Goal: Check status: Check status

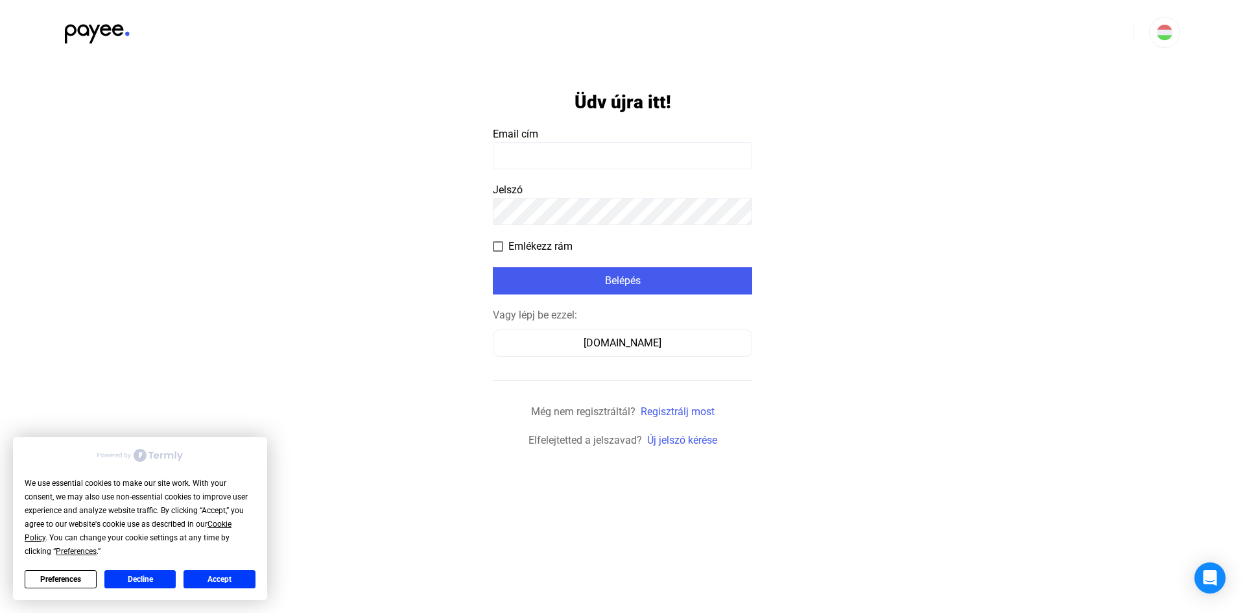
click at [591, 161] on input at bounding box center [622, 155] width 259 height 27
click at [614, 342] on div "Számlázz.hu" at bounding box center [622, 343] width 250 height 16
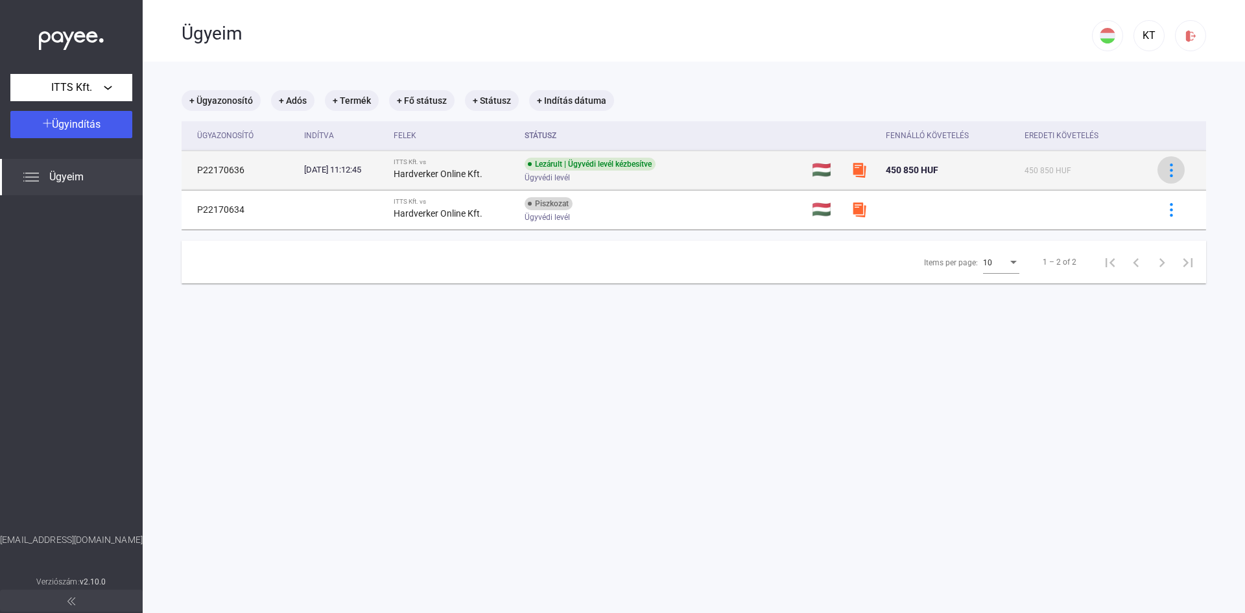
click at [1158, 178] on button at bounding box center [1171, 169] width 27 height 27
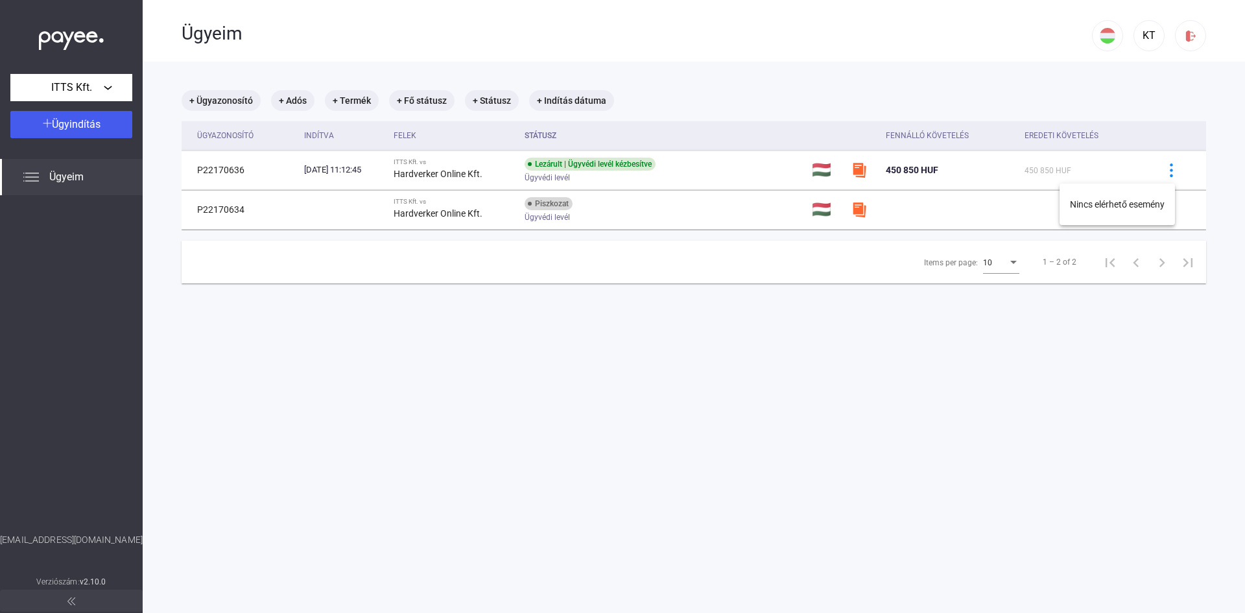
click at [1016, 387] on div at bounding box center [622, 306] width 1245 height 613
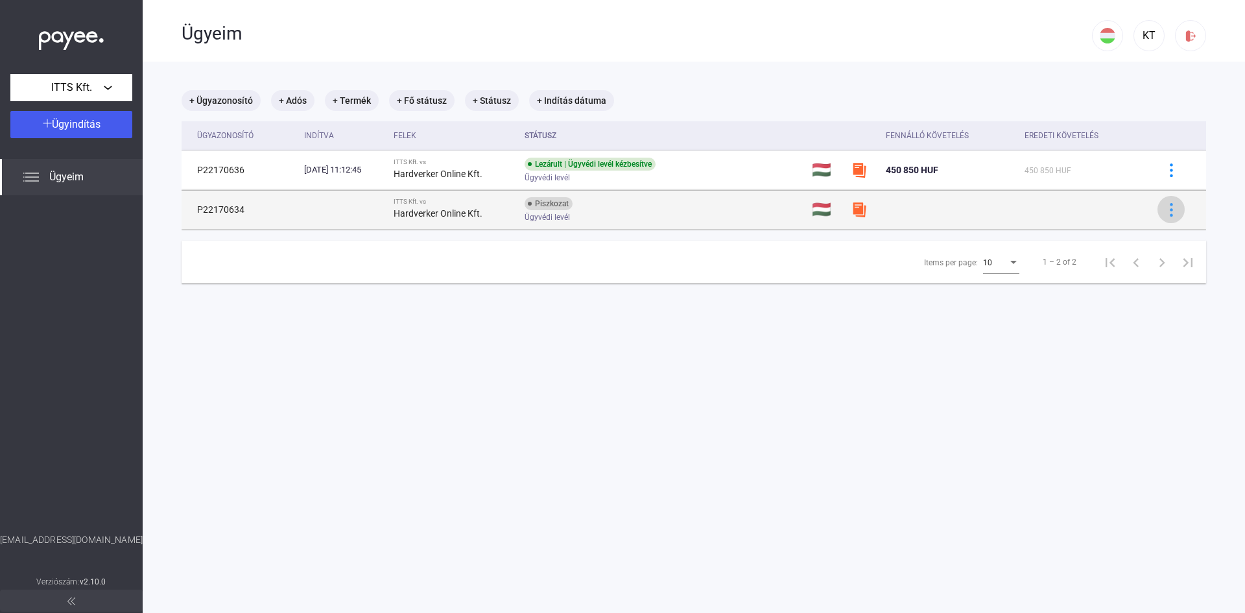
click at [1165, 211] on img at bounding box center [1172, 210] width 14 height 14
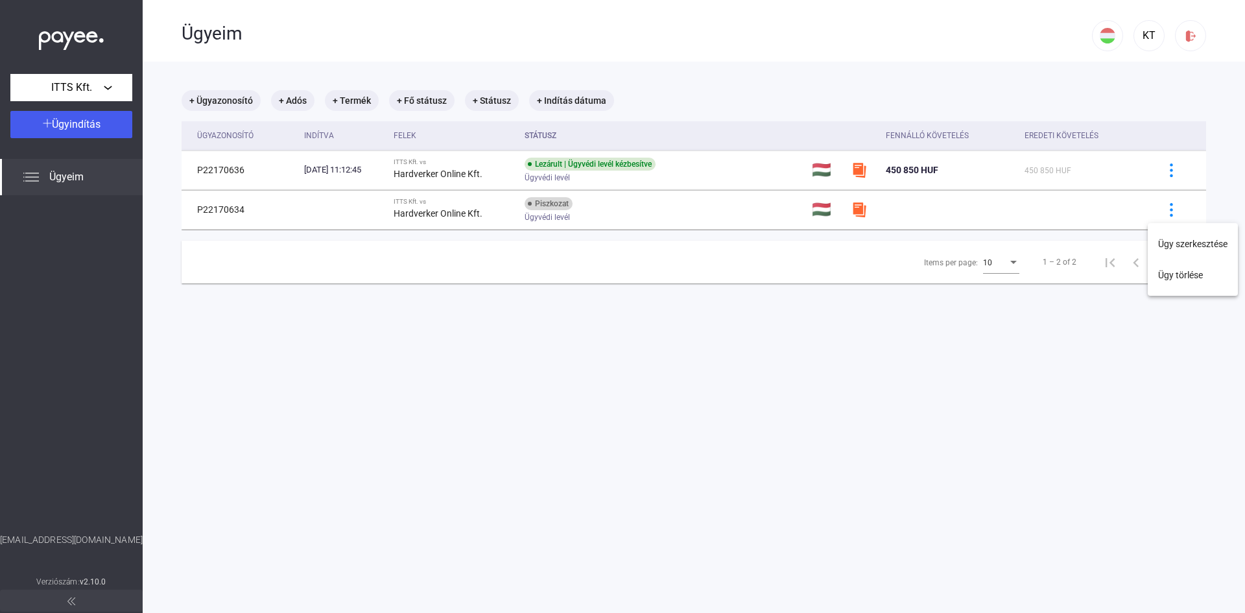
click at [595, 428] on div at bounding box center [622, 306] width 1245 height 613
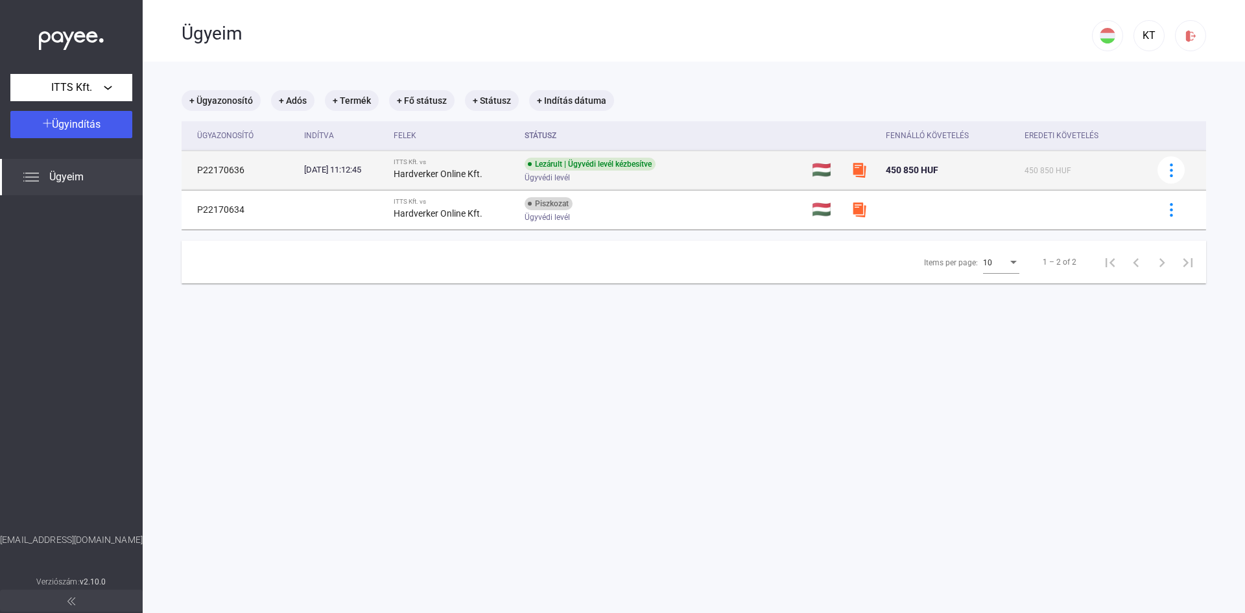
click at [597, 161] on div "Lezárult | Ügyvédi levél kézbesítve" at bounding box center [590, 164] width 131 height 13
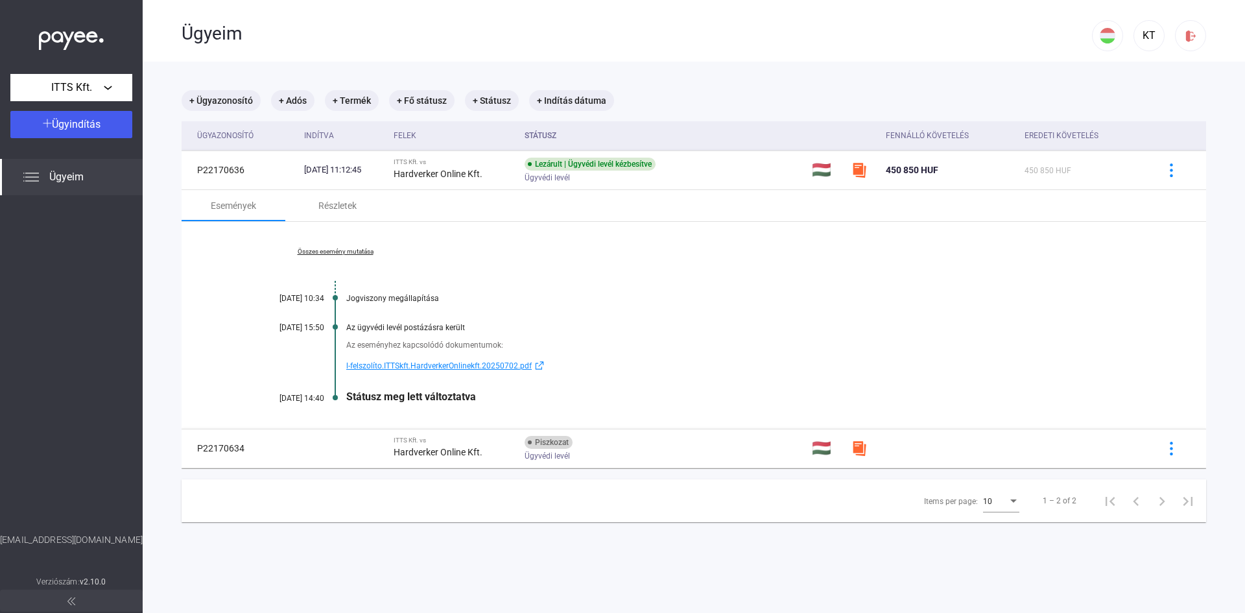
click at [457, 364] on span "l-felszolíto.ITTSkft.HardverkerOnlinekft.20250702.pdf" at bounding box center [438, 366] width 185 height 16
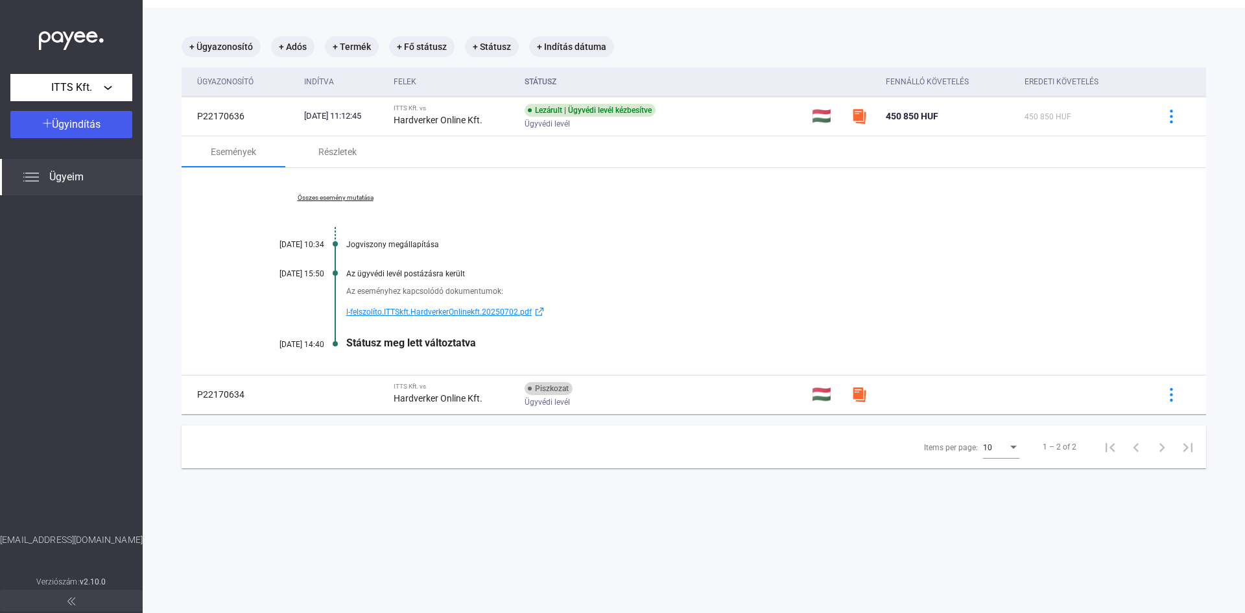
scroll to position [62, 0]
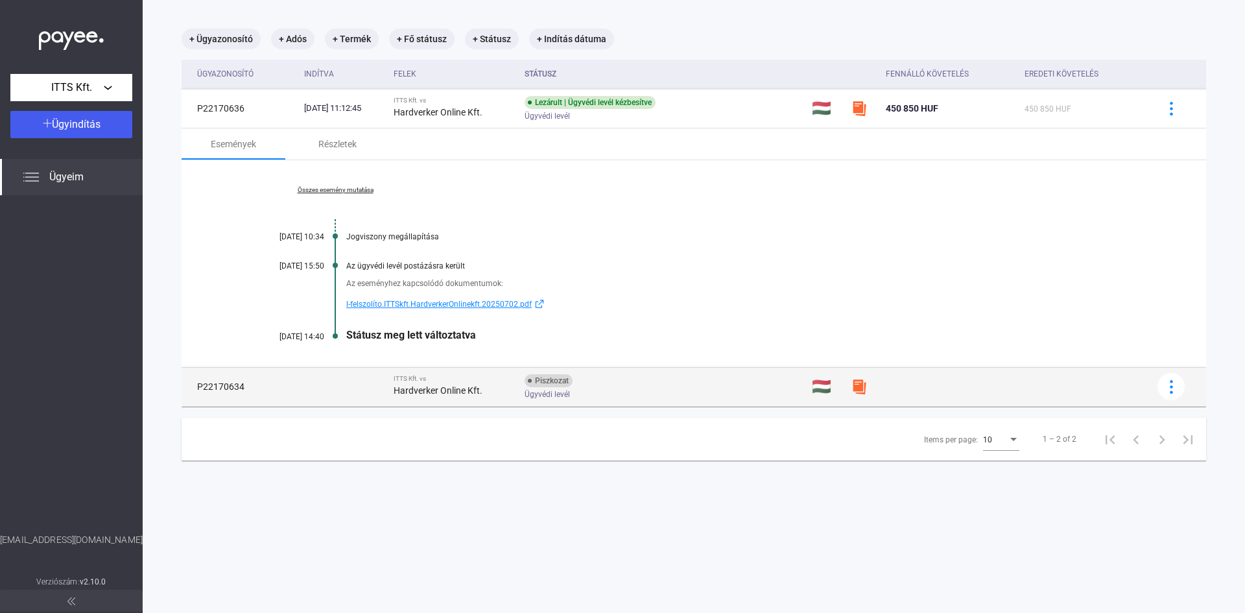
click at [569, 394] on span "Ügyvédi levél" at bounding box center [547, 395] width 45 height 16
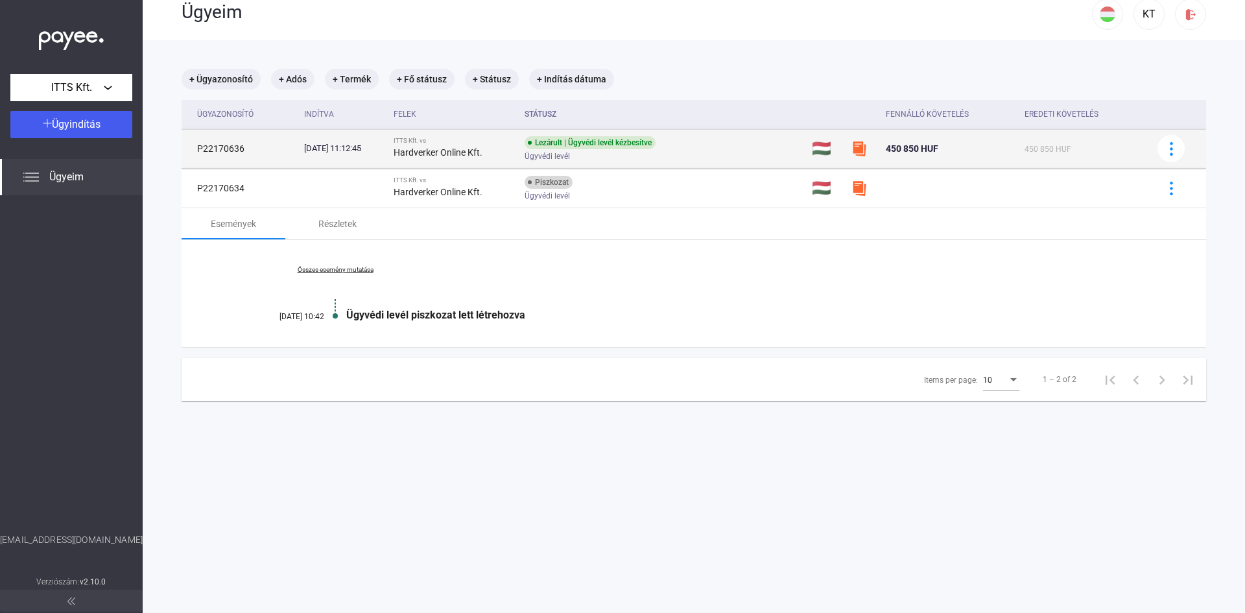
scroll to position [0, 0]
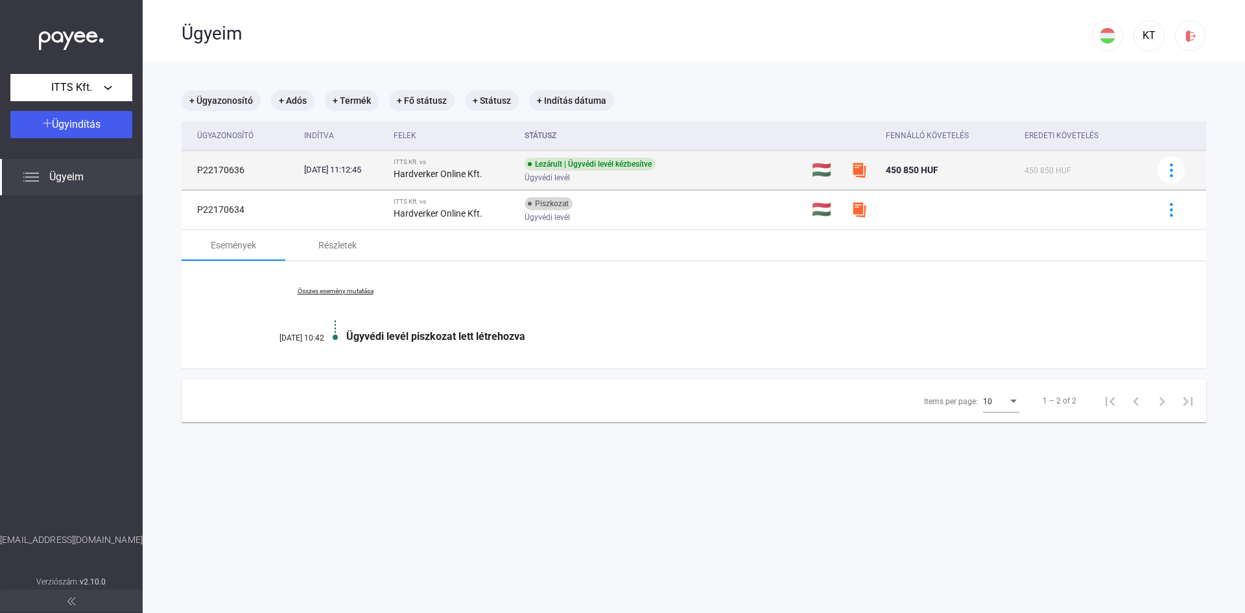
click at [732, 171] on div "Lezárult | Ügyvédi levél kézbesítve Ügyvédi levél" at bounding box center [628, 170] width 207 height 25
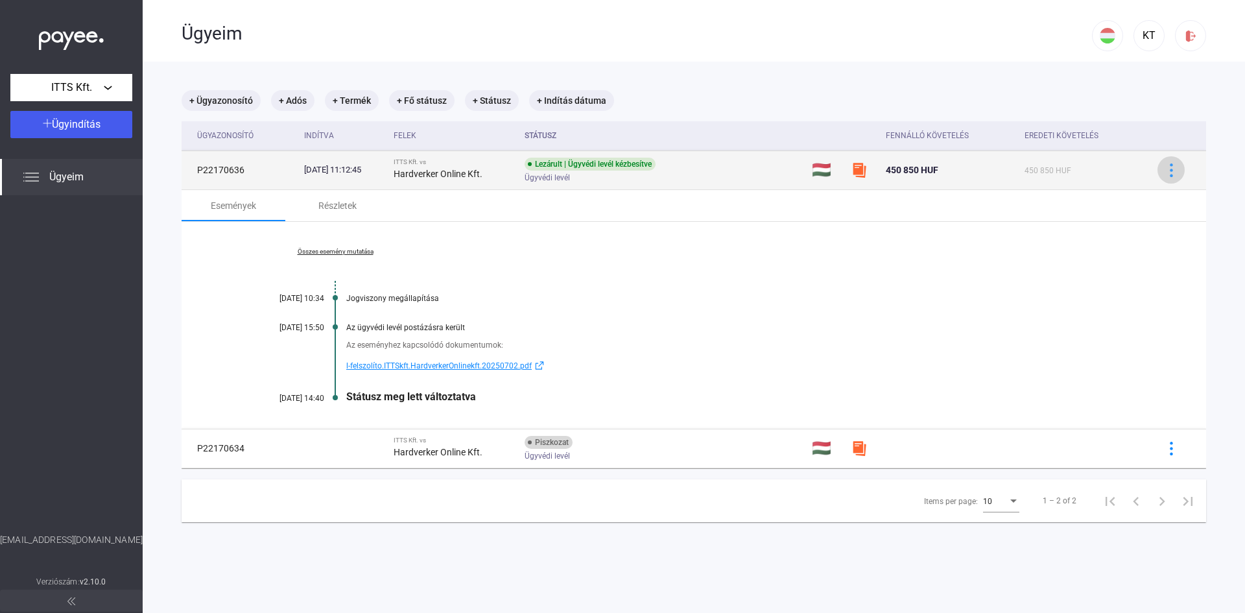
click at [1165, 163] on img at bounding box center [1172, 170] width 14 height 14
